Goal: Entertainment & Leisure: Consume media (video, audio)

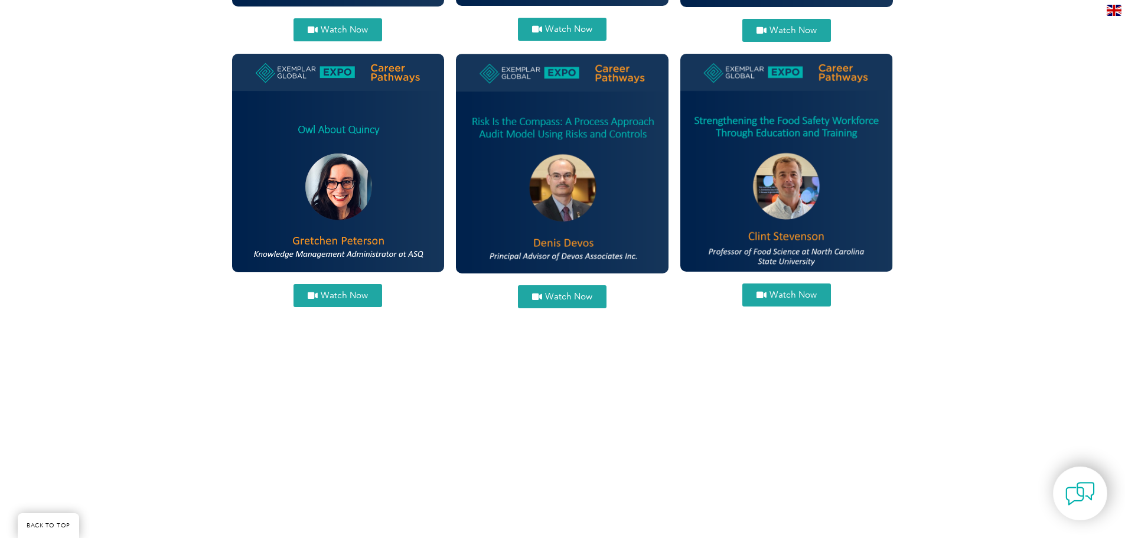
scroll to position [1299, 0]
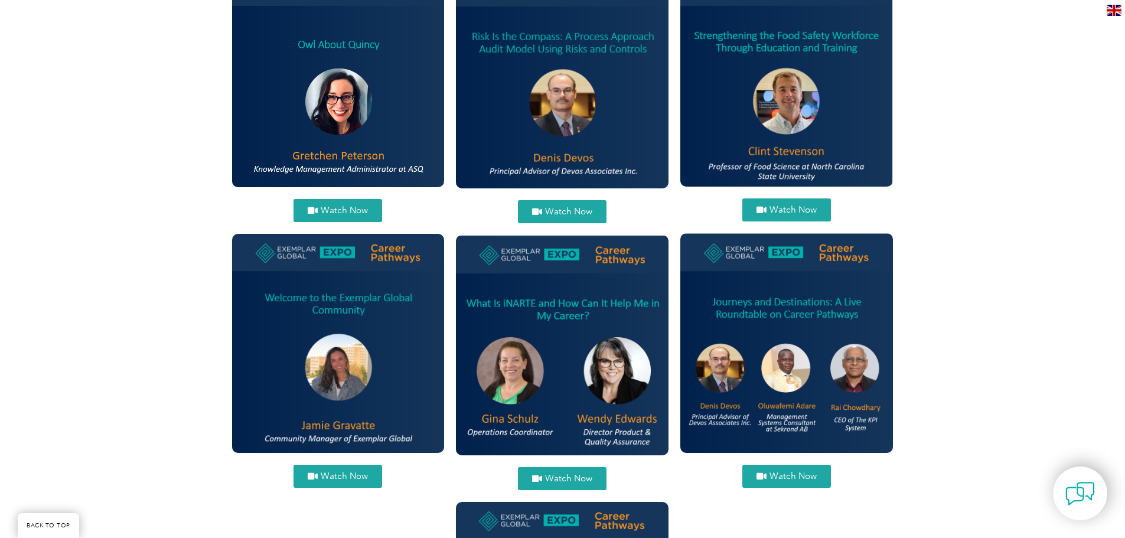
click at [553, 218] on link "Watch Now" at bounding box center [562, 211] width 89 height 23
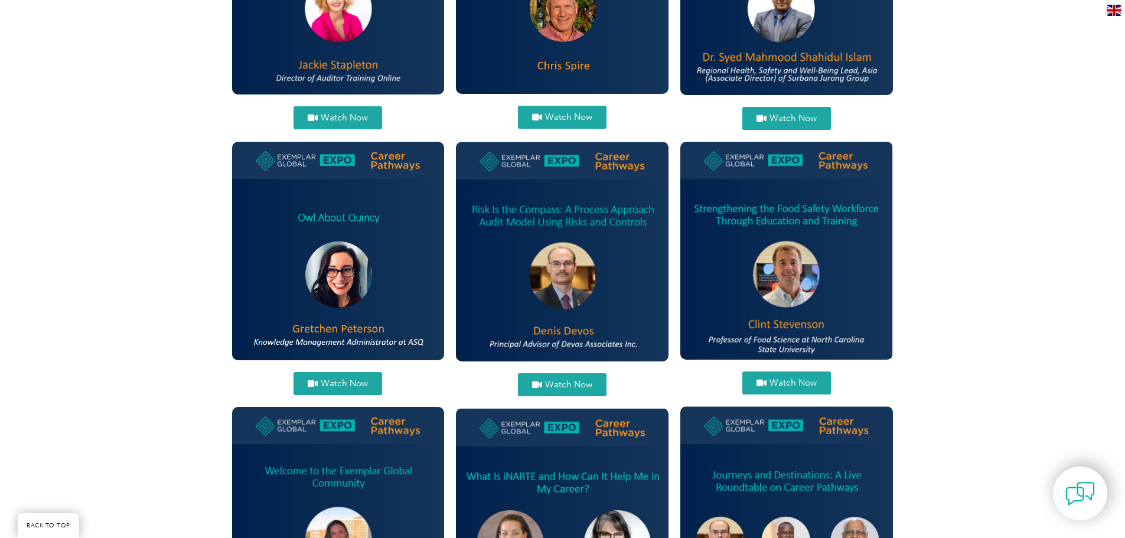
scroll to position [1122, 0]
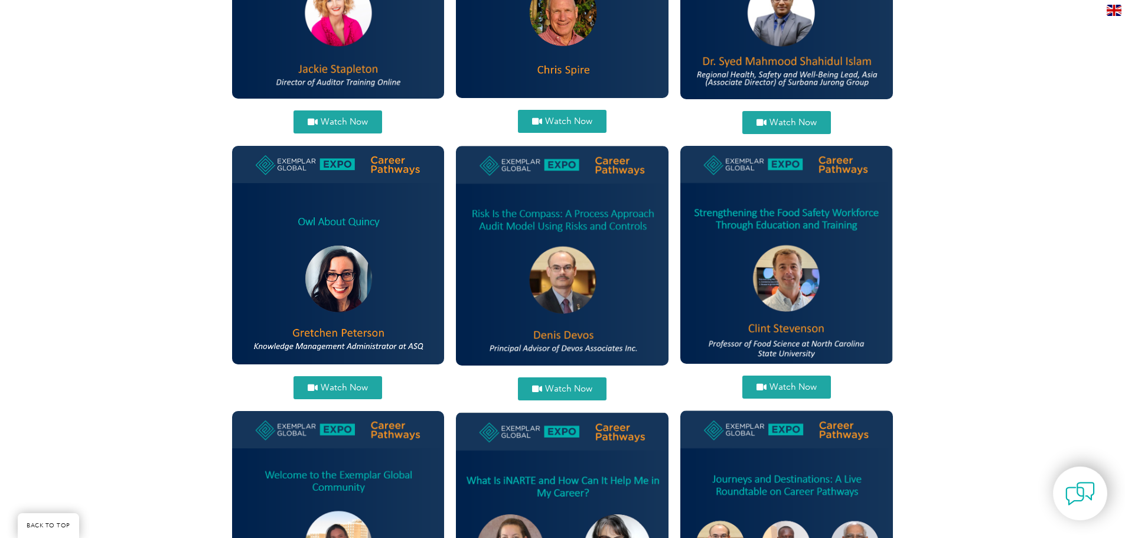
click at [568, 389] on span "Watch Now" at bounding box center [568, 388] width 47 height 9
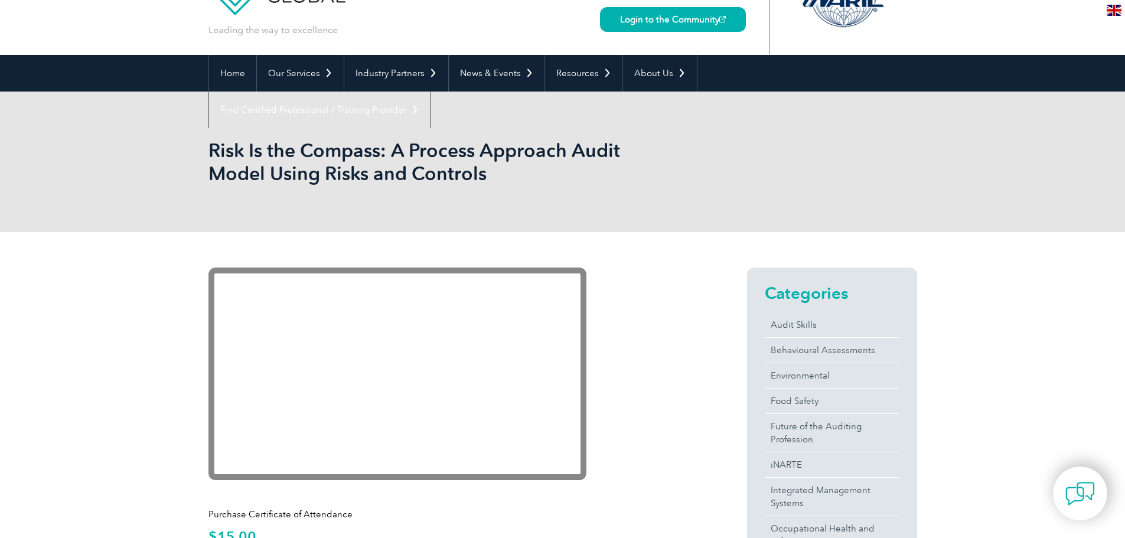
scroll to position [118, 0]
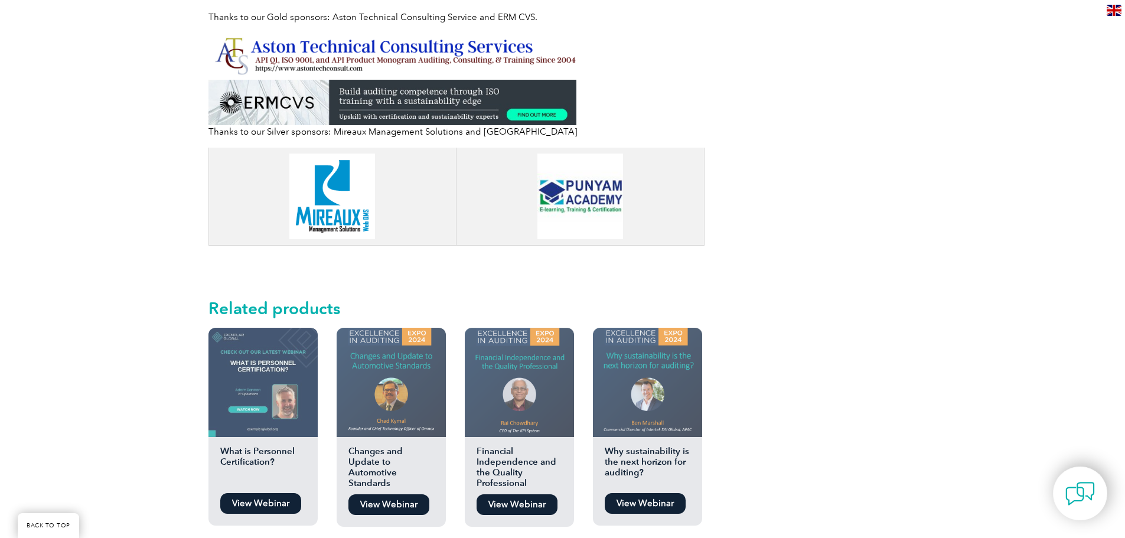
scroll to position [1240, 0]
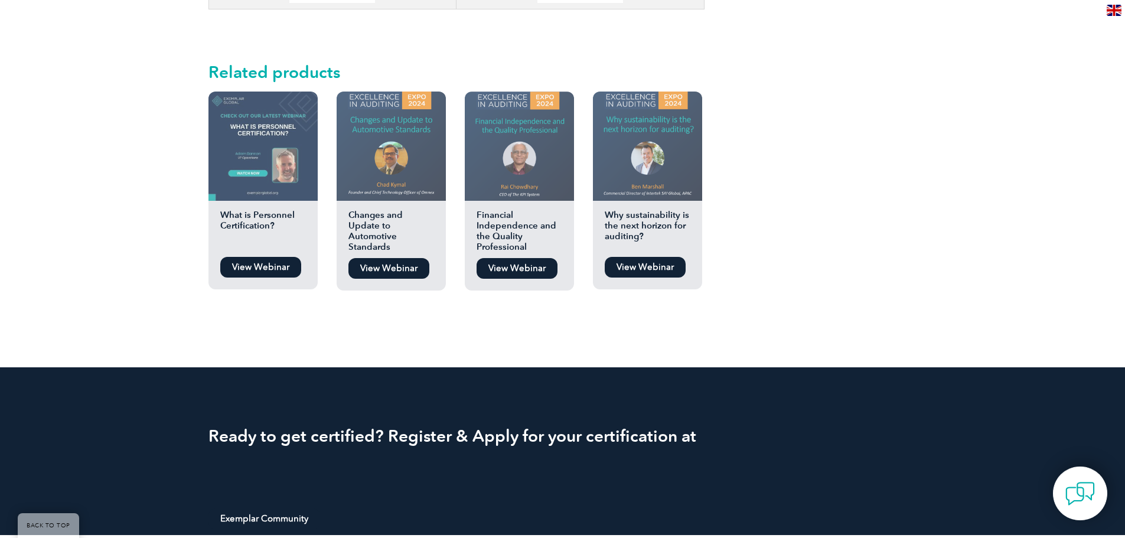
click at [638, 262] on link "View Webinar" at bounding box center [645, 267] width 81 height 21
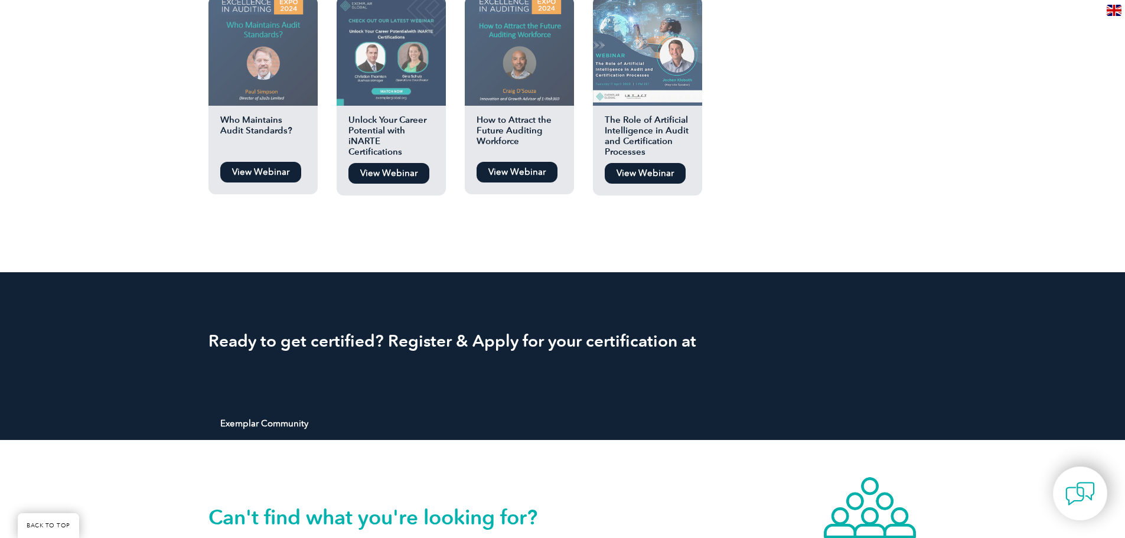
scroll to position [945, 0]
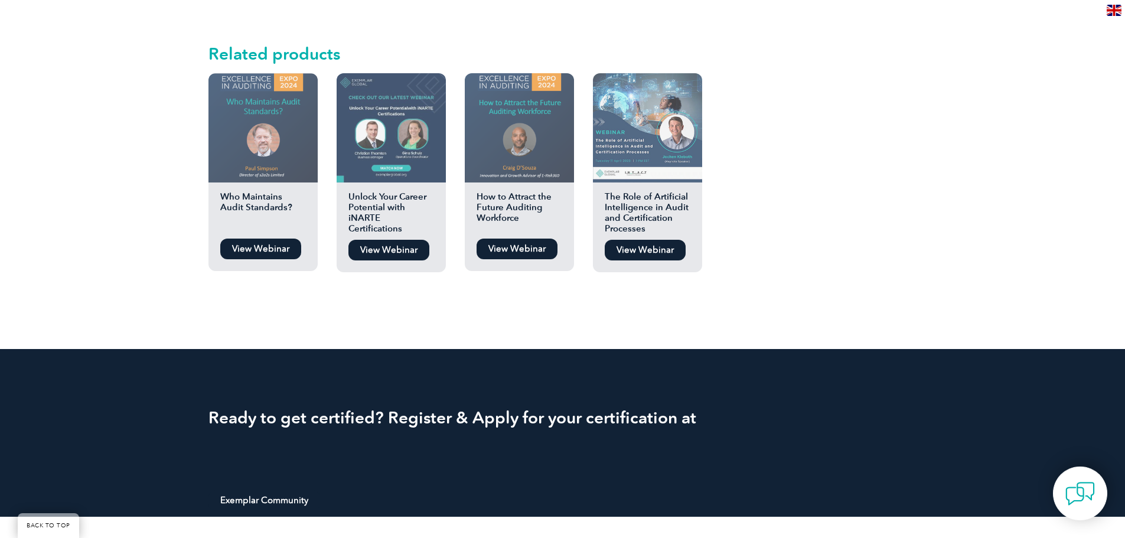
click at [234, 246] on link "View Webinar" at bounding box center [260, 249] width 81 height 21
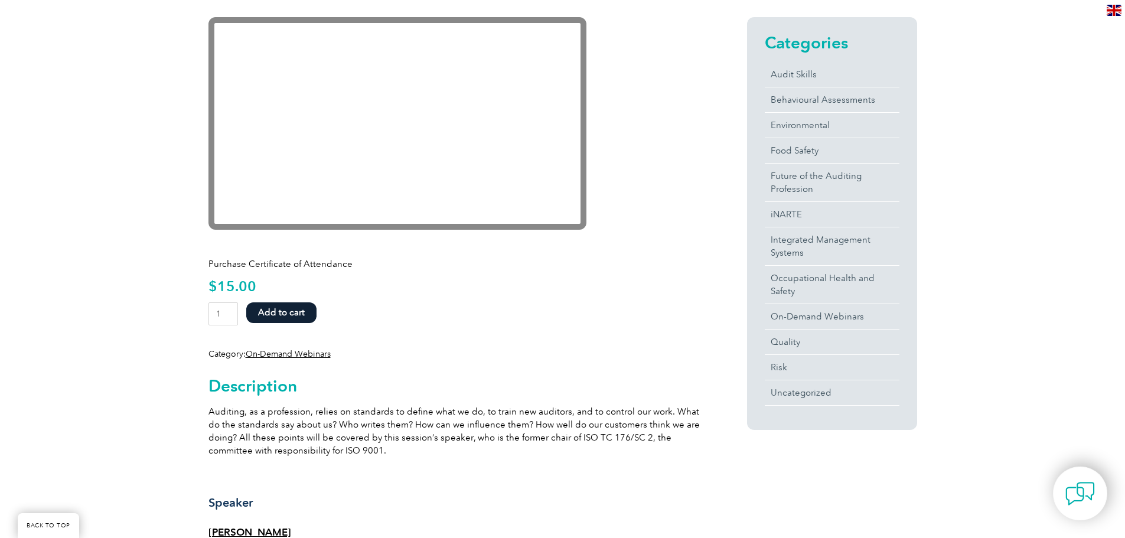
scroll to position [59, 0]
